Goal: Navigation & Orientation: Understand site structure

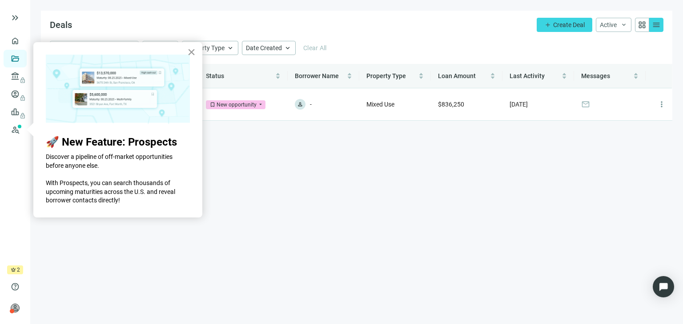
click at [190, 52] on button "×" at bounding box center [191, 52] width 8 height 14
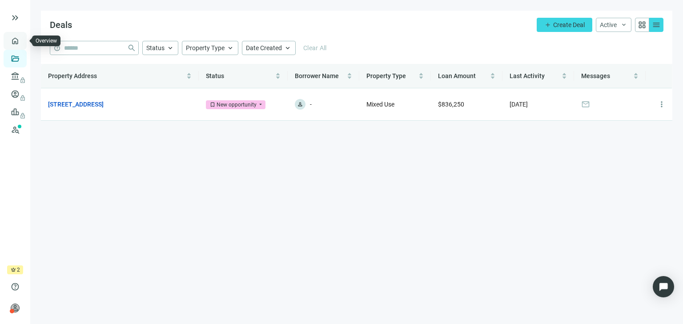
click at [22, 38] on link "Overview" at bounding box center [35, 40] width 26 height 7
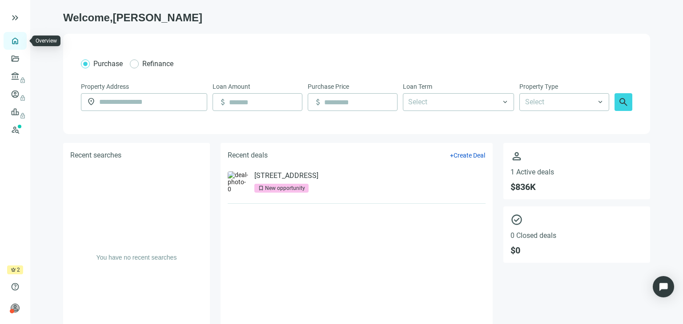
click at [22, 41] on link "Overview" at bounding box center [35, 40] width 26 height 7
click at [22, 128] on link "Prospects New" at bounding box center [36, 130] width 28 height 18
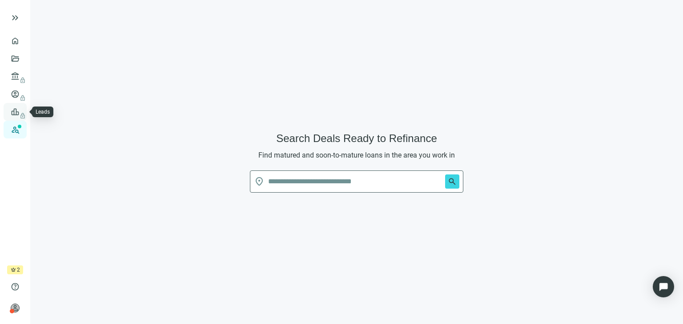
click at [22, 110] on link "Leads lock" at bounding box center [30, 111] width 17 height 7
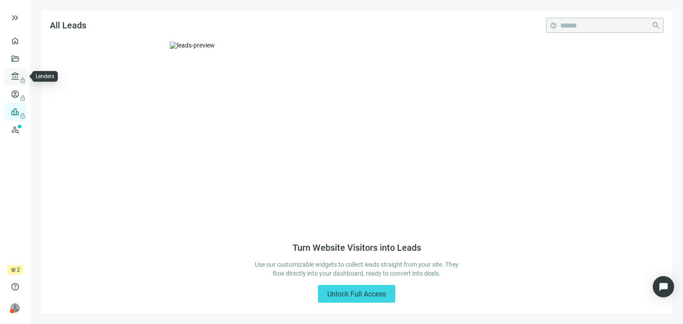
click at [22, 73] on link "Lenders lock" at bounding box center [33, 76] width 23 height 7
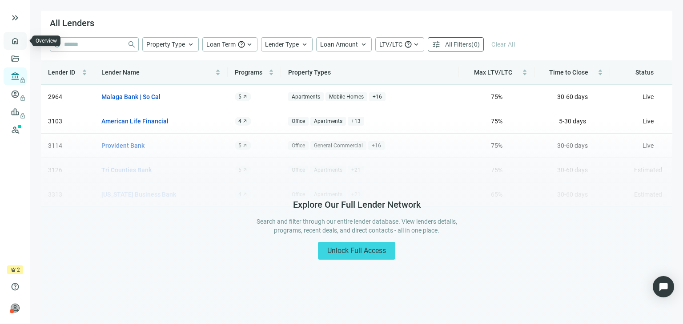
click at [22, 40] on link "Overview" at bounding box center [35, 40] width 26 height 7
